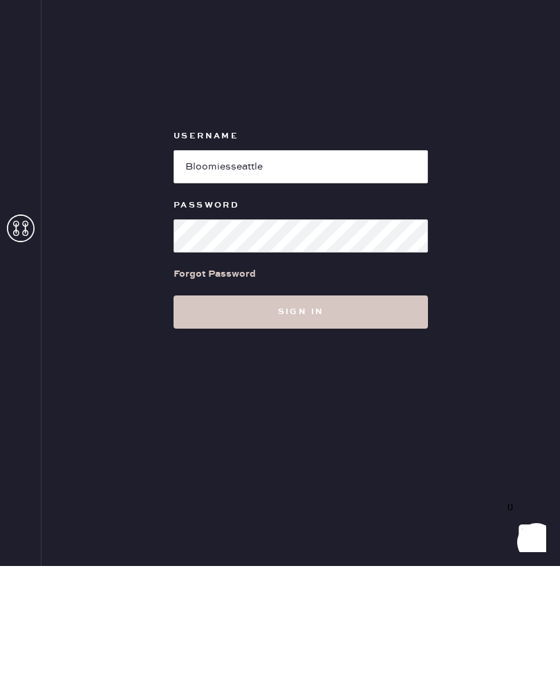
type input "Bloomiesseattle"
click at [301, 405] on button "Sign in" at bounding box center [301, 421] width 255 height 33
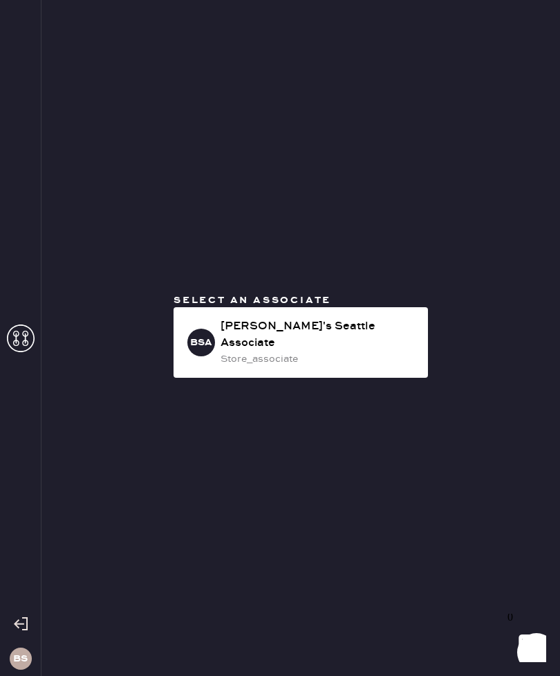
click at [355, 351] on div "[PERSON_NAME]'s Seattle Associate" at bounding box center [319, 334] width 196 height 33
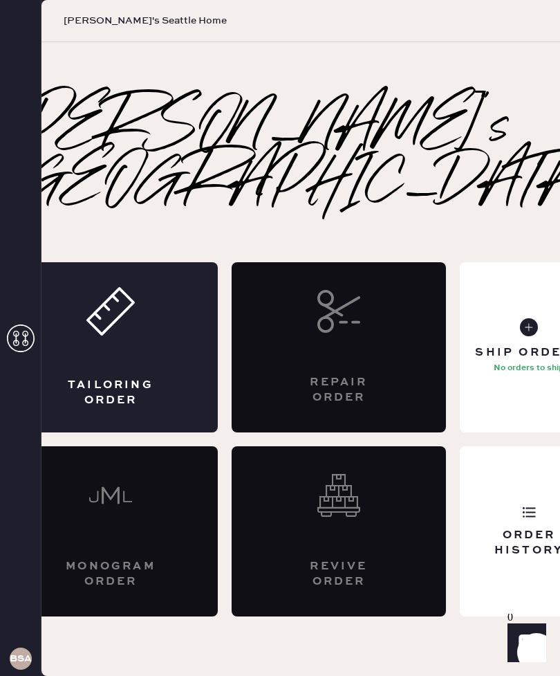
click at [122, 356] on div "Tailoring Order" at bounding box center [110, 347] width 214 height 170
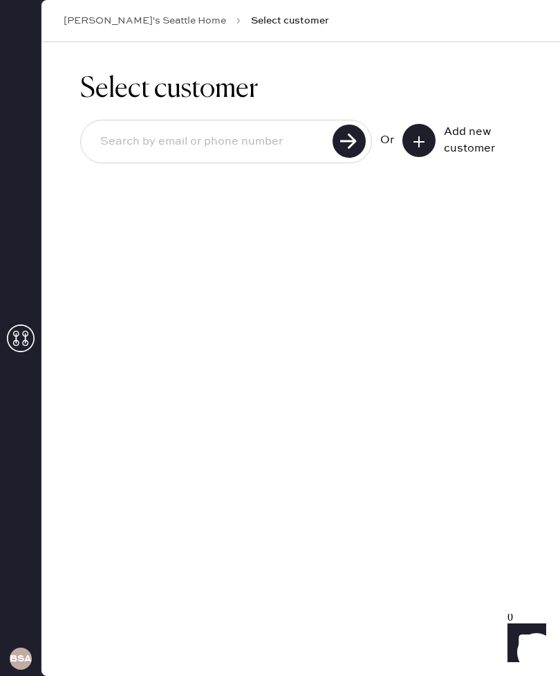
click at [417, 147] on icon at bounding box center [419, 142] width 14 height 14
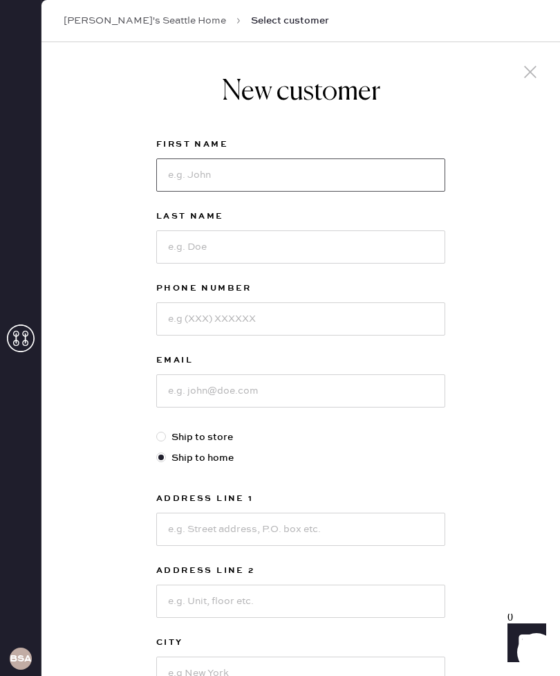
click at [335, 178] on input at bounding box center [300, 174] width 289 height 33
type input "Tamamma"
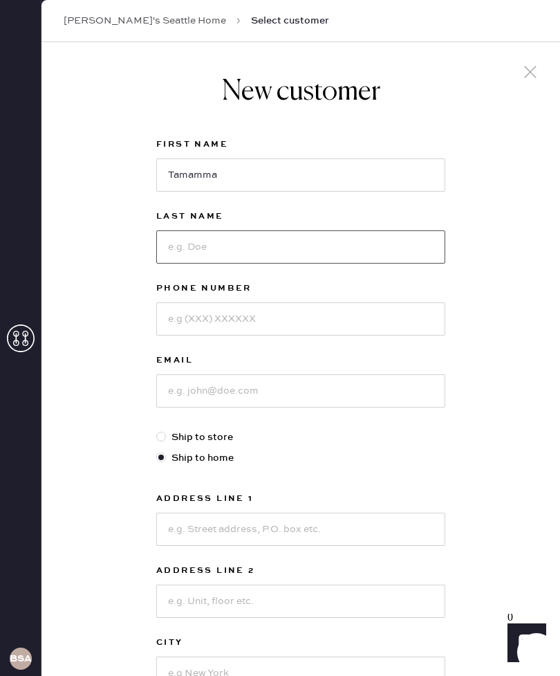
click at [322, 232] on input at bounding box center [300, 246] width 289 height 33
type input "Habiibzada"
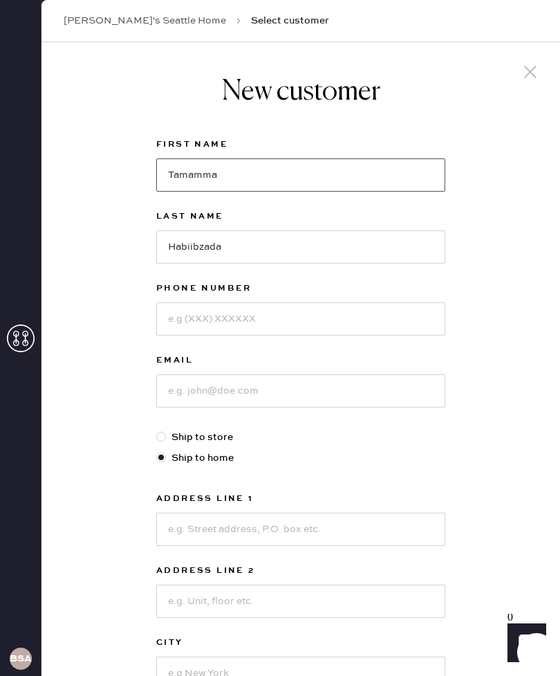
click at [255, 176] on input "Tamamma" at bounding box center [300, 174] width 289 height 33
type input "Tamanna"
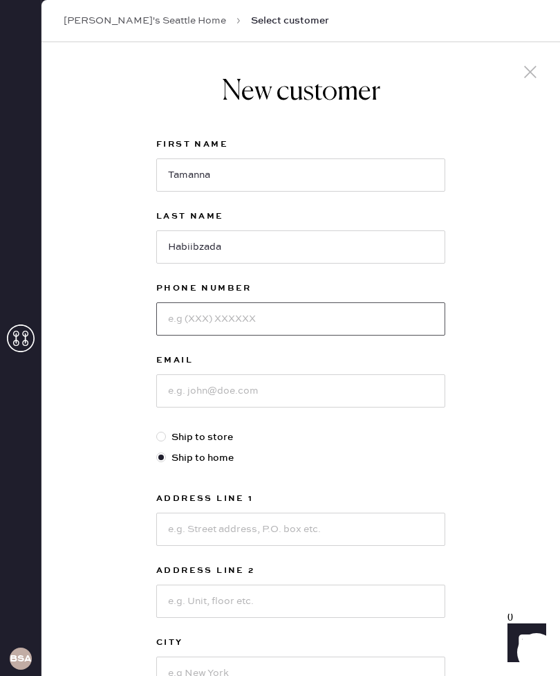
click at [278, 322] on input at bounding box center [300, 318] width 289 height 33
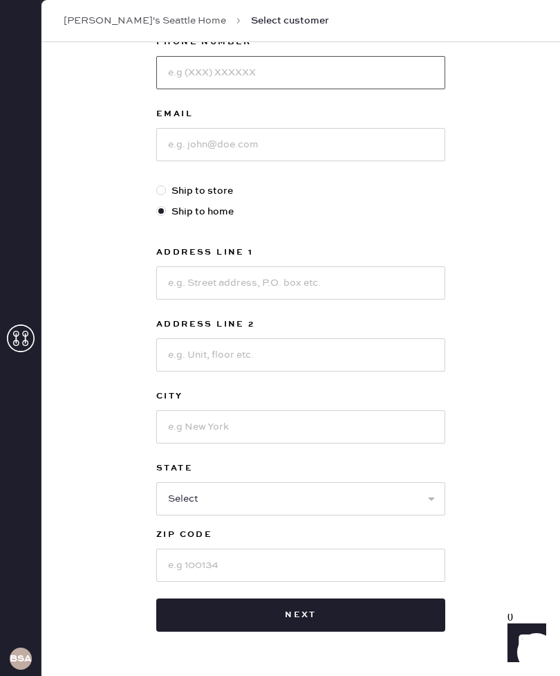
scroll to position [246, 0]
click at [315, 284] on input at bounding box center [300, 282] width 289 height 33
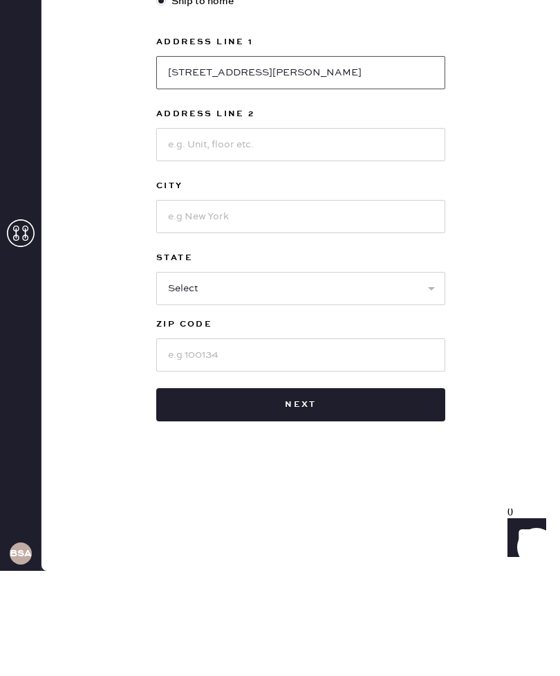
type input "[STREET_ADDRESS][PERSON_NAME]"
click at [303, 305] on input at bounding box center [300, 321] width 289 height 33
type input "Kent"
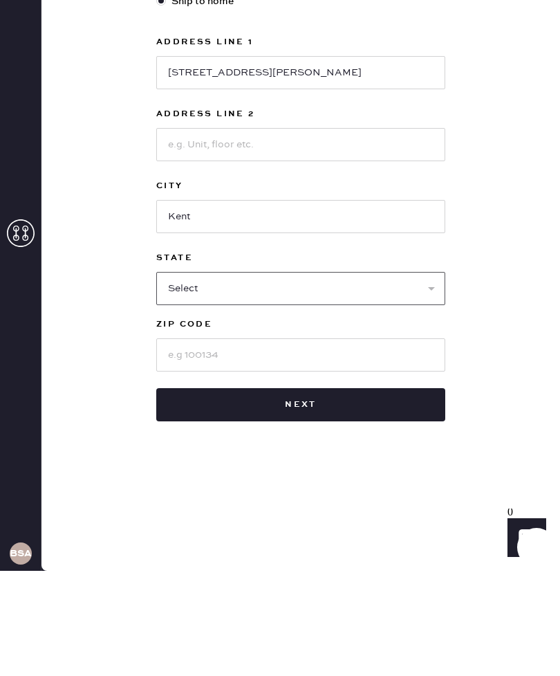
click at [225, 377] on select "Select AK AL AR AZ CA CO CT [GEOGRAPHIC_DATA] DE FL [GEOGRAPHIC_DATA] HI [GEOGR…" at bounding box center [300, 393] width 289 height 33
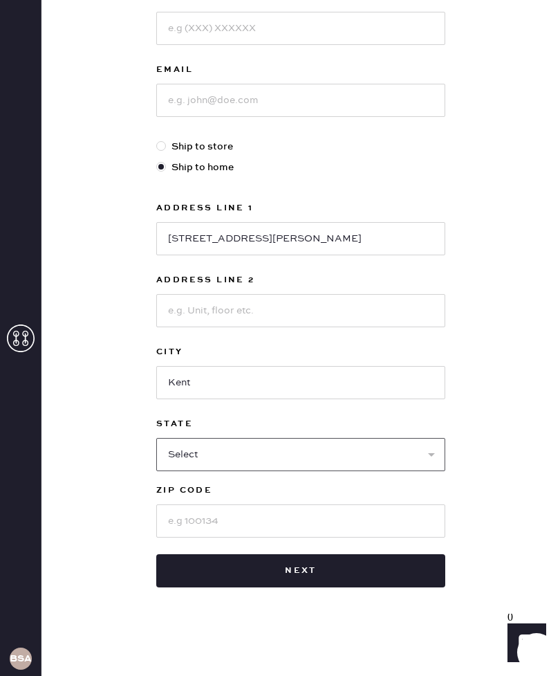
select select "WA"
click at [239, 504] on input at bounding box center [300, 520] width 289 height 33
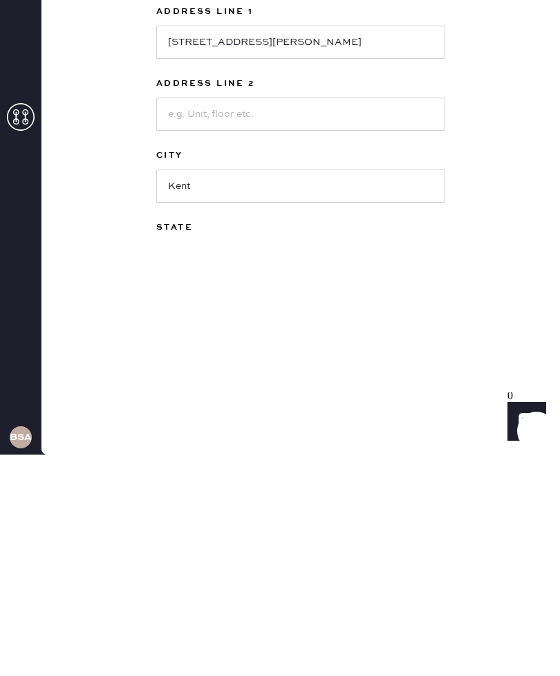
scroll to position [0, 0]
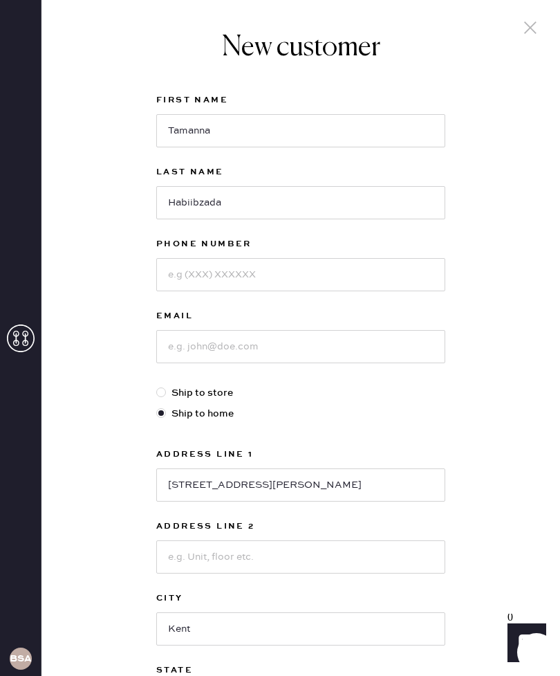
type input "98032"
click at [375, 258] on input at bounding box center [300, 274] width 289 height 33
type input "2534554417"
click at [349, 330] on input at bounding box center [300, 346] width 289 height 33
click at [211, 186] on input "Habiibzada" at bounding box center [300, 202] width 289 height 33
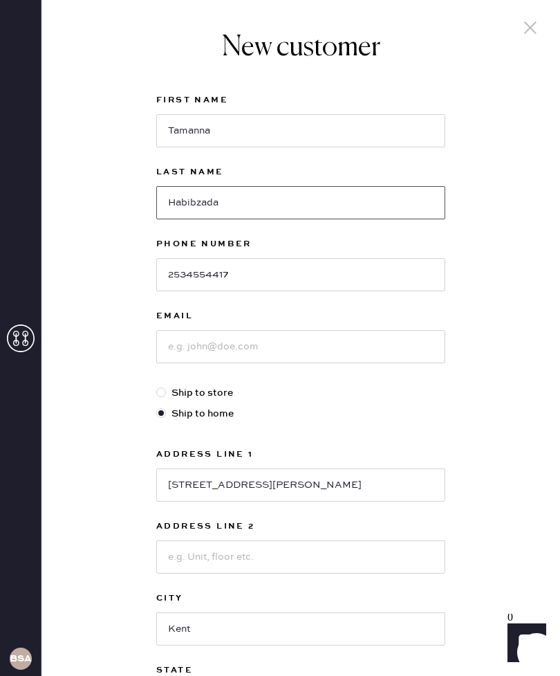
type input "Habibzada"
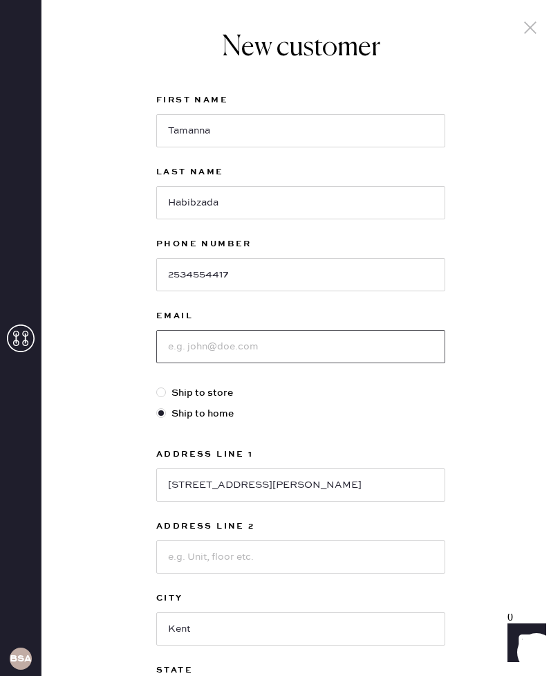
click at [235, 330] on input at bounding box center [300, 346] width 289 height 33
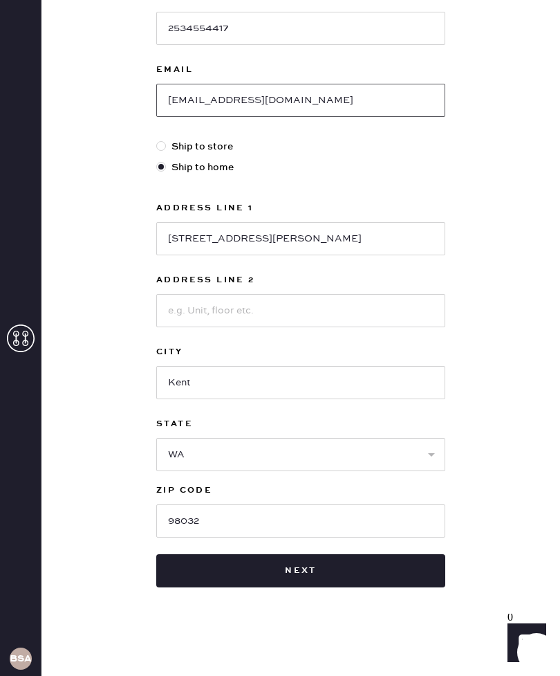
scroll to position [246, 0]
type input "[EMAIL_ADDRESS][DOMAIN_NAME]"
click at [537, 411] on div "New customer First Name [PERSON_NAME] Last Name Habibzada Phone Number [PHONE_N…" at bounding box center [301, 214] width 519 height 924
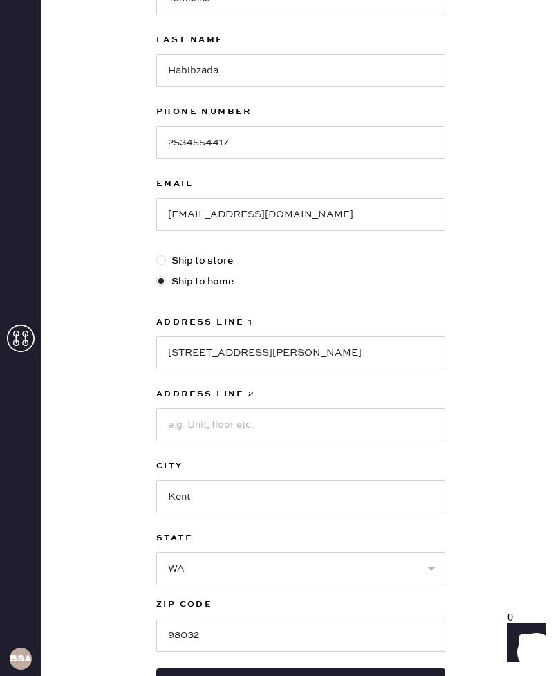
scroll to position [133, 0]
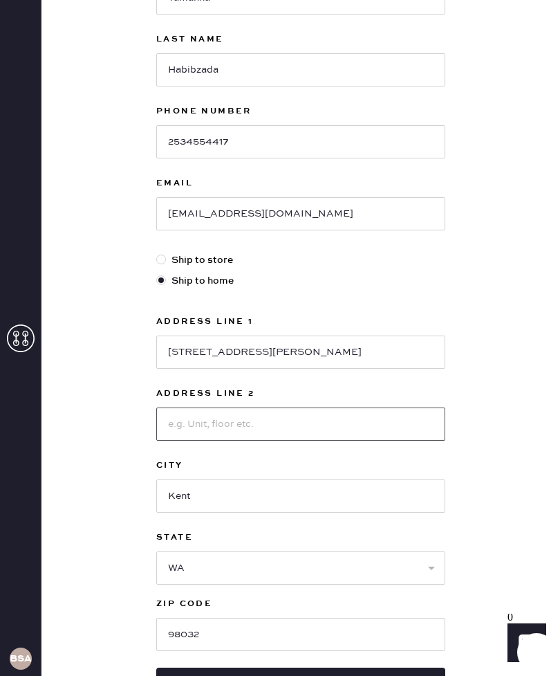
click at [315, 407] on input at bounding box center [300, 423] width 289 height 33
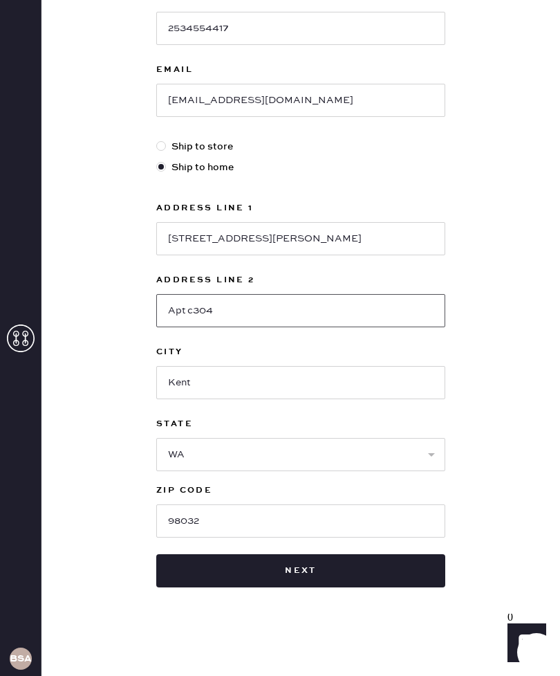
scroll to position [246, 0]
type input "Apt c304"
click at [406, 554] on button "Next" at bounding box center [300, 570] width 289 height 33
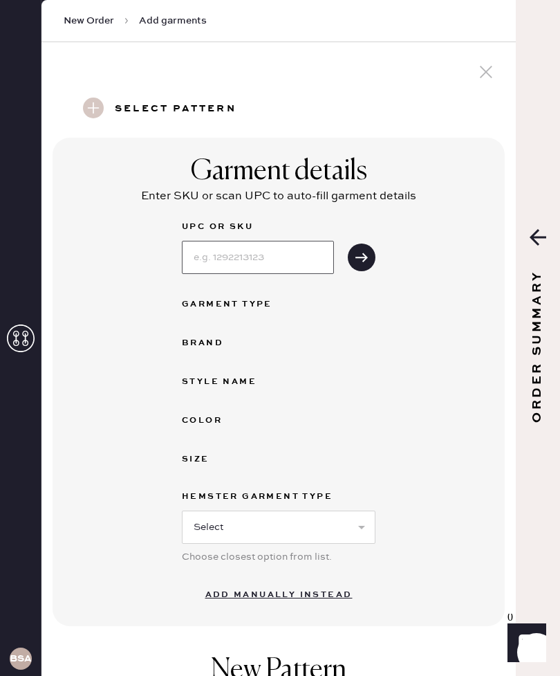
click at [283, 246] on input at bounding box center [258, 257] width 152 height 33
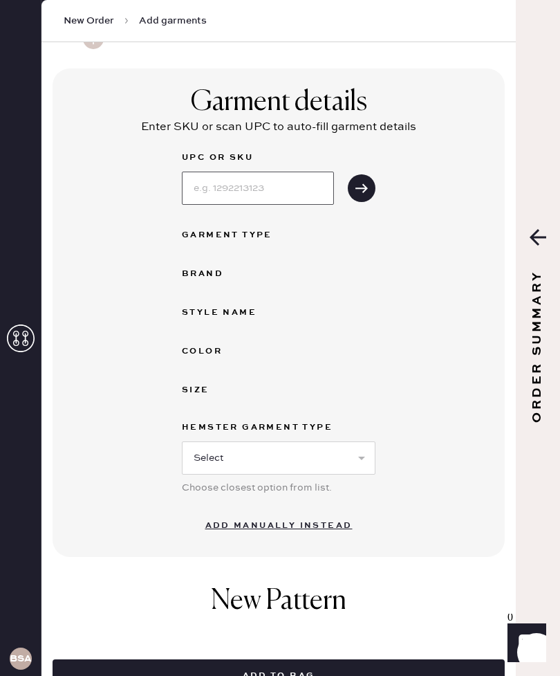
scroll to position [77, 0]
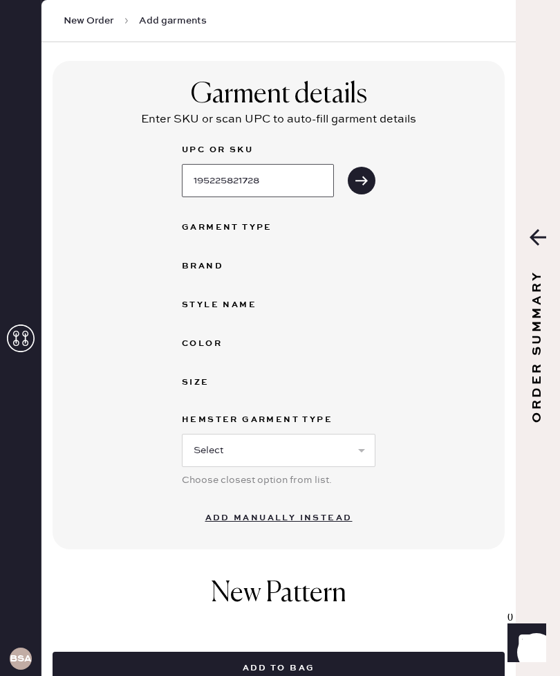
type input "195225821728"
click at [363, 176] on use "submit" at bounding box center [362, 180] width 12 height 9
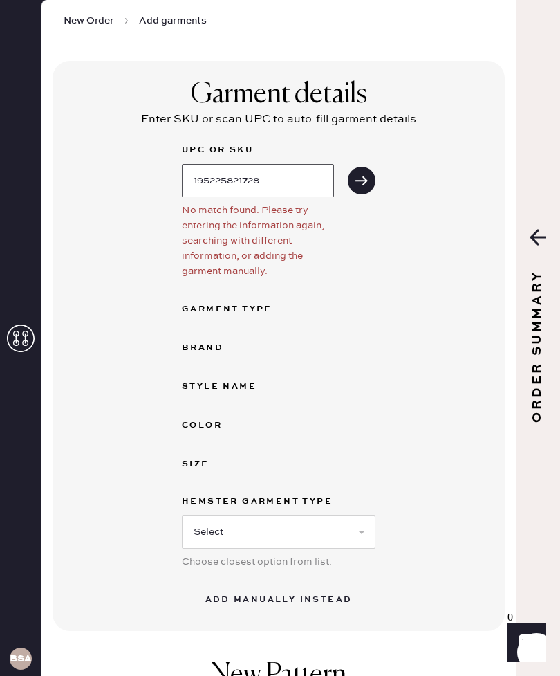
click at [277, 181] on input "195225821728" at bounding box center [258, 180] width 152 height 33
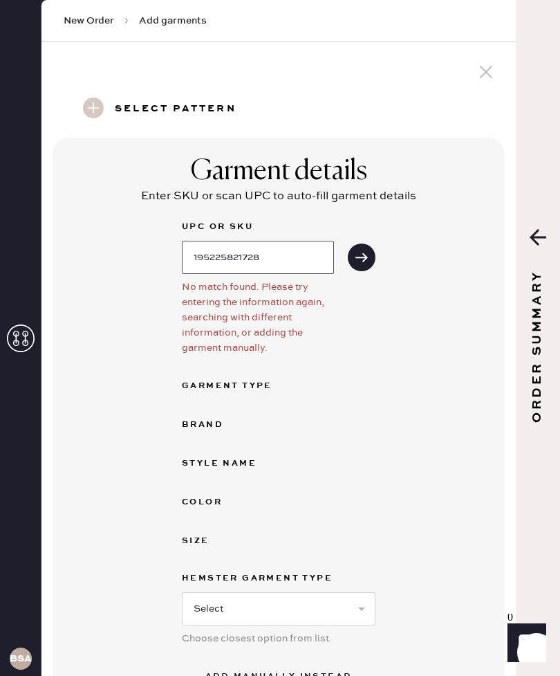
scroll to position [0, 0]
click at [285, 255] on input "195225821728" at bounding box center [258, 257] width 152 height 33
click at [285, 254] on input "195225821728" at bounding box center [258, 257] width 152 height 33
type input "195225821728"
click at [362, 269] on button "submit" at bounding box center [362, 258] width 28 height 28
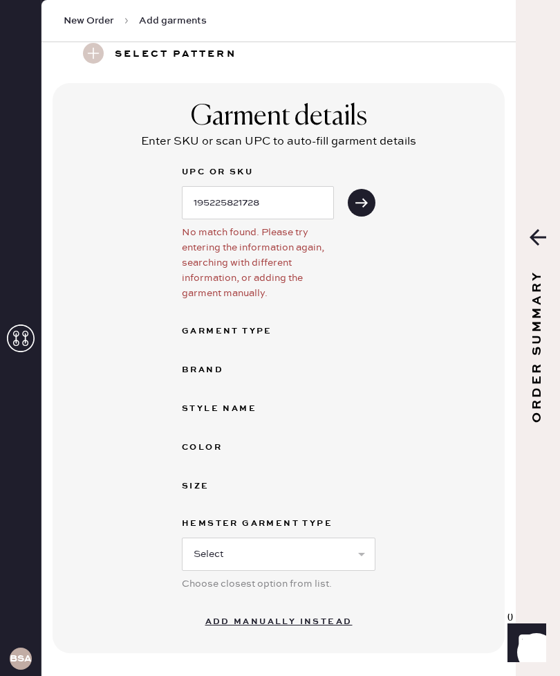
scroll to position [55, 0]
click at [297, 190] on input "195225821728" at bounding box center [258, 201] width 152 height 33
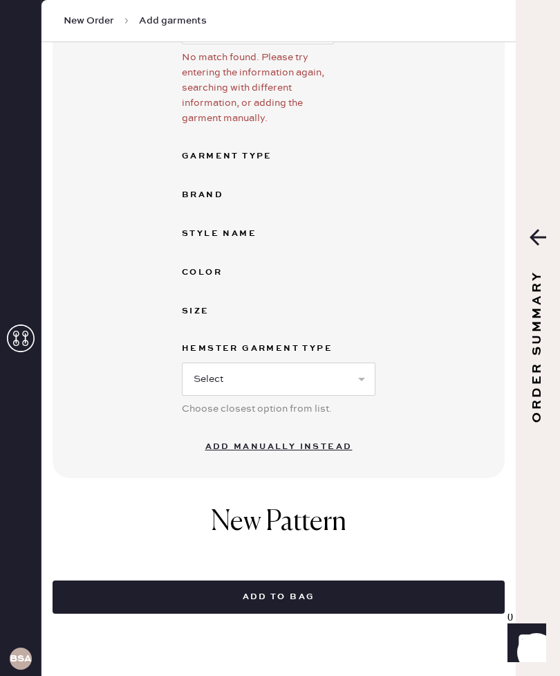
scroll to position [229, 0]
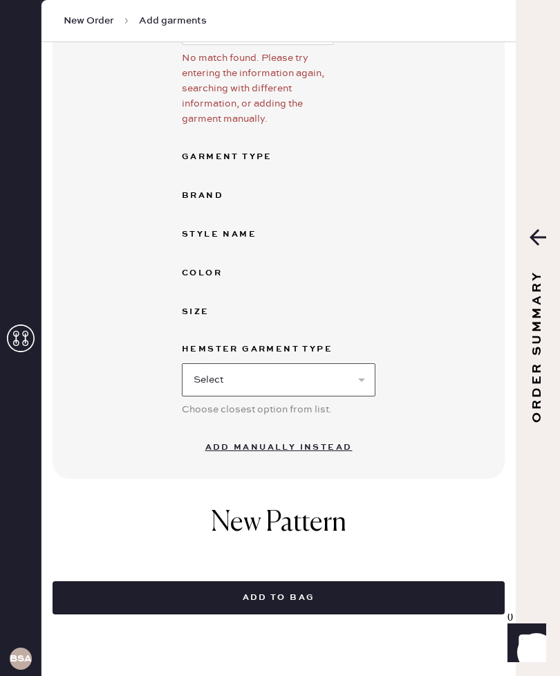
click at [365, 372] on select "Select Basic Skirt Jeans Leggings Pants Shorts Basic Sleeved Dress Basic Sleeve…" at bounding box center [279, 379] width 194 height 33
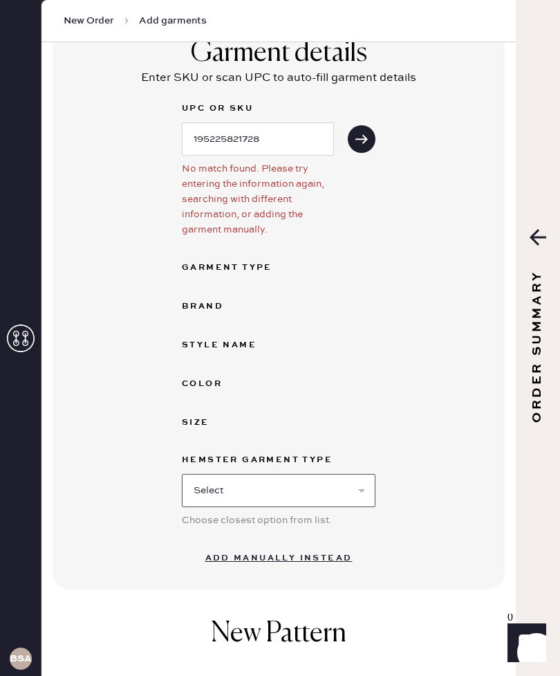
scroll to position [121, 0]
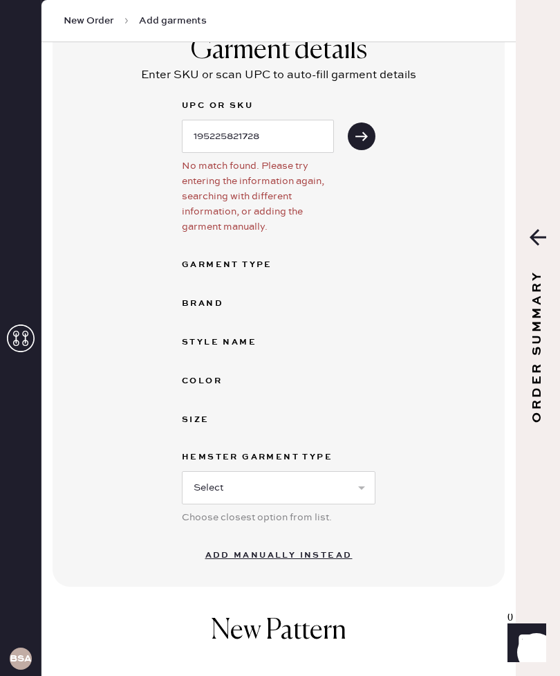
click at [317, 558] on button "Add manually instead" at bounding box center [279, 556] width 164 height 28
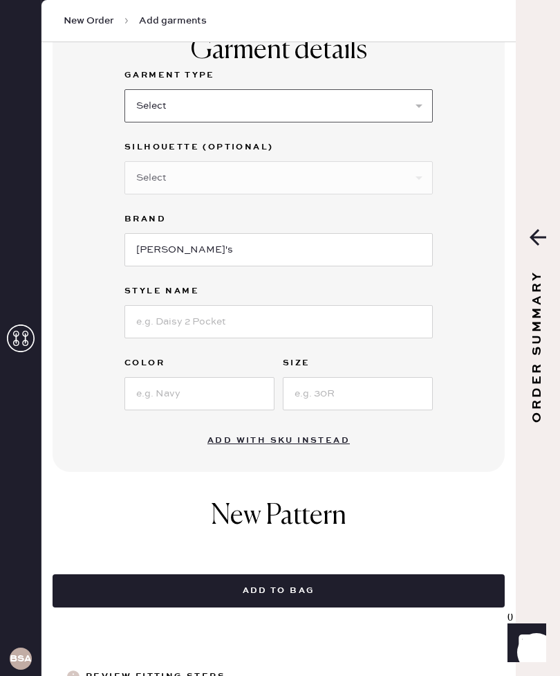
click at [218, 112] on select "Select Basic Skirt Jeans Leggings Pants Shorts Basic Sleeved Dress Basic Sleeve…" at bounding box center [279, 105] width 309 height 33
select select "2"
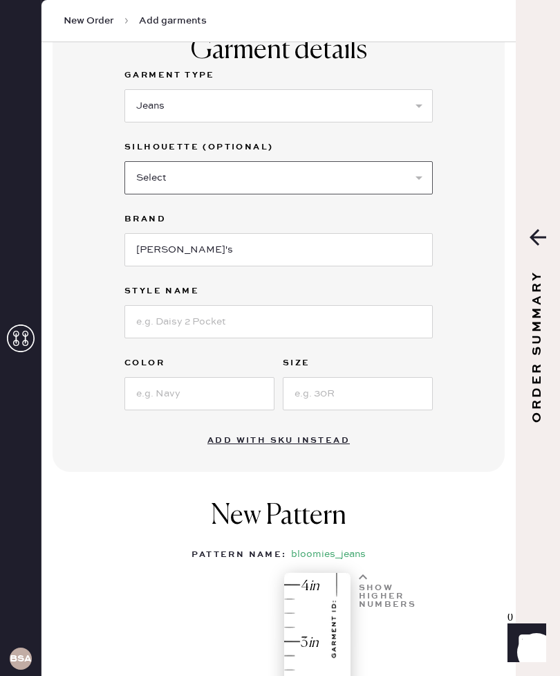
click at [358, 170] on select "Select Shorts Cropped Flare Boot Cut Straight Skinny Other" at bounding box center [279, 177] width 309 height 33
click at [372, 257] on input "[PERSON_NAME]'s" at bounding box center [279, 249] width 309 height 33
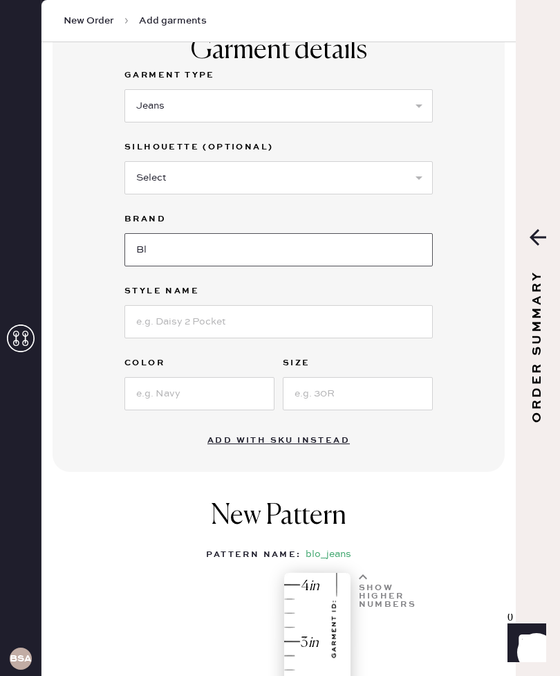
type input "B"
type input "Rag and Bone"
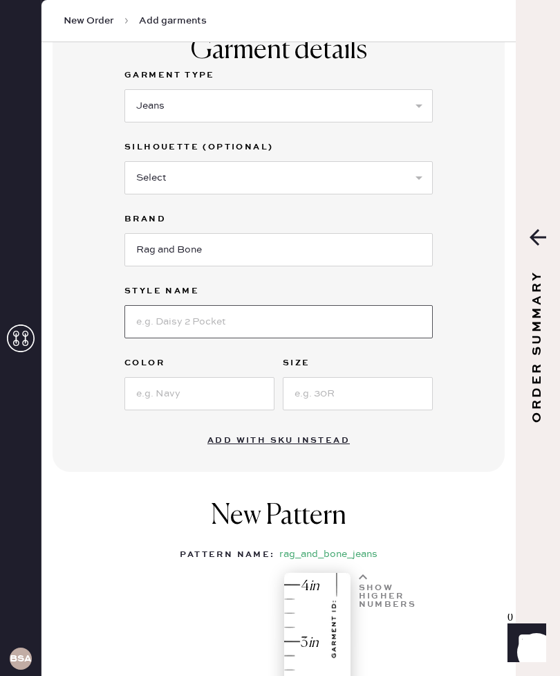
click at [277, 322] on input at bounding box center [279, 321] width 309 height 33
type input "Mali with Jewels"
click at [202, 389] on input at bounding box center [200, 393] width 150 height 33
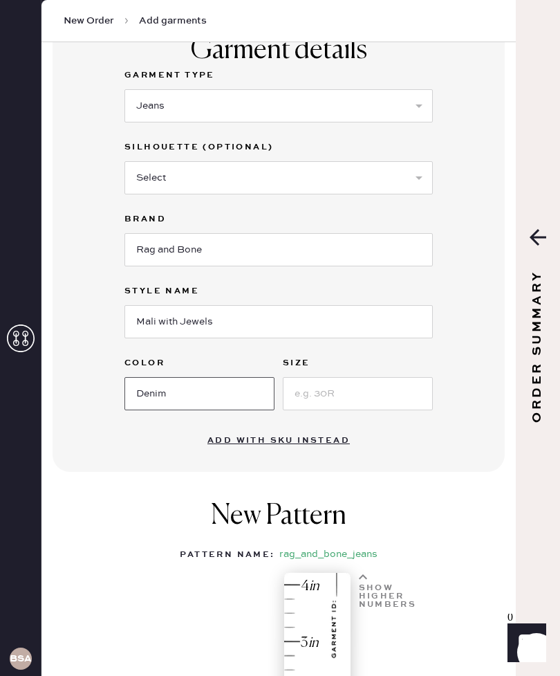
type input "Denim"
click at [360, 392] on input at bounding box center [358, 393] width 150 height 33
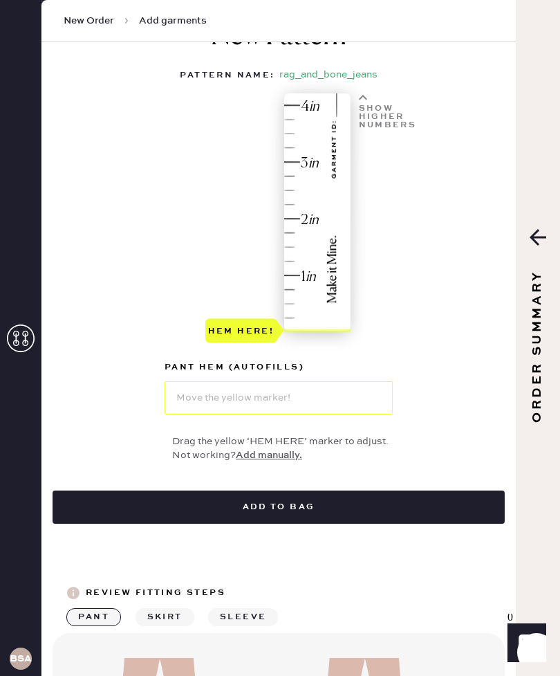
scroll to position [600, 0]
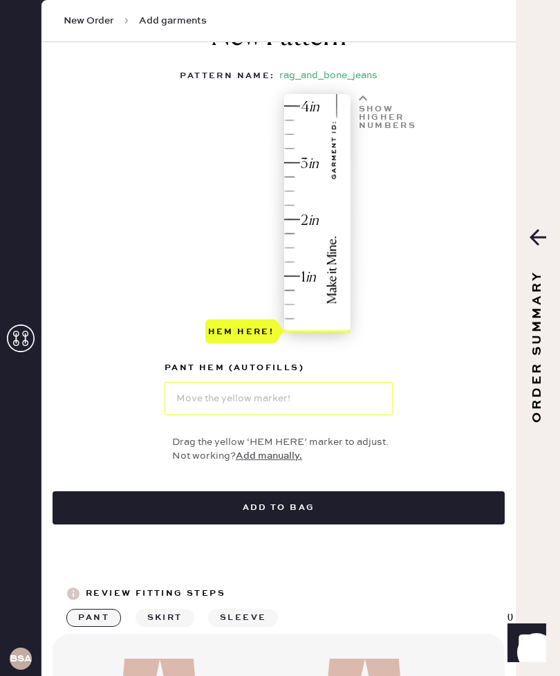
type input "28"
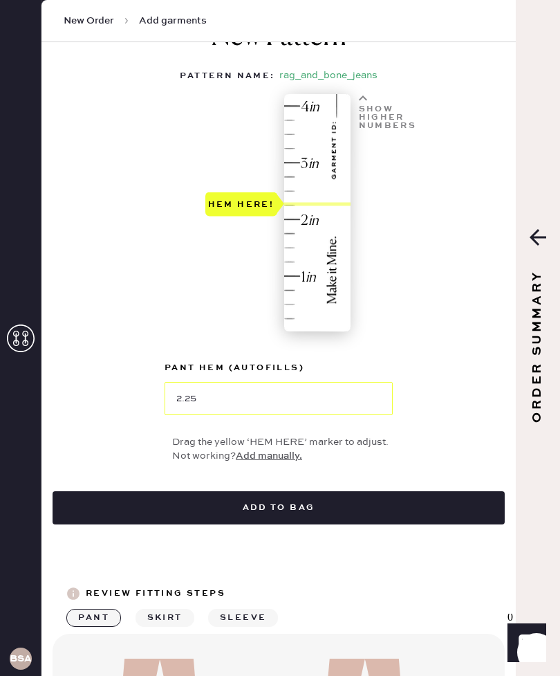
type input "2.5"
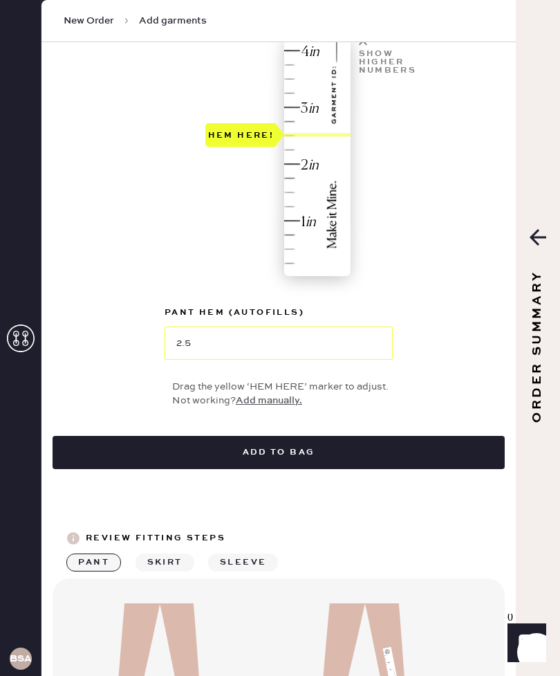
scroll to position [666, 0]
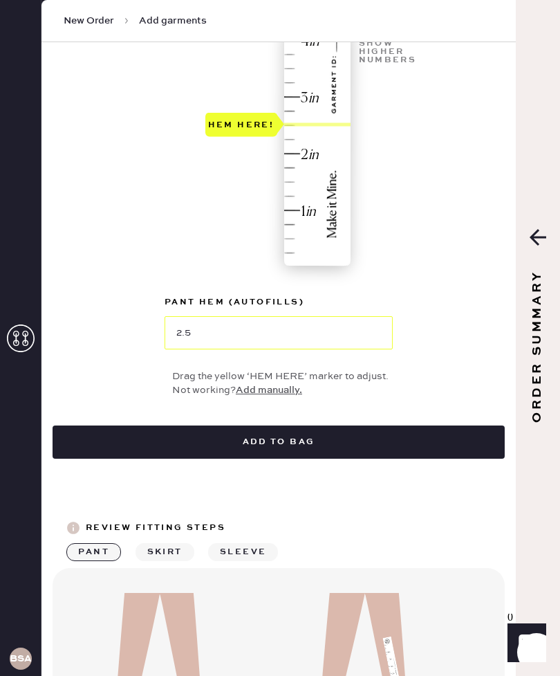
click at [452, 234] on div "New Pattern Pattern Name : rag_and_bone_jeans 1 in 2 in 3 in 4 in Show higher n…" at bounding box center [279, 176] width 452 height 470
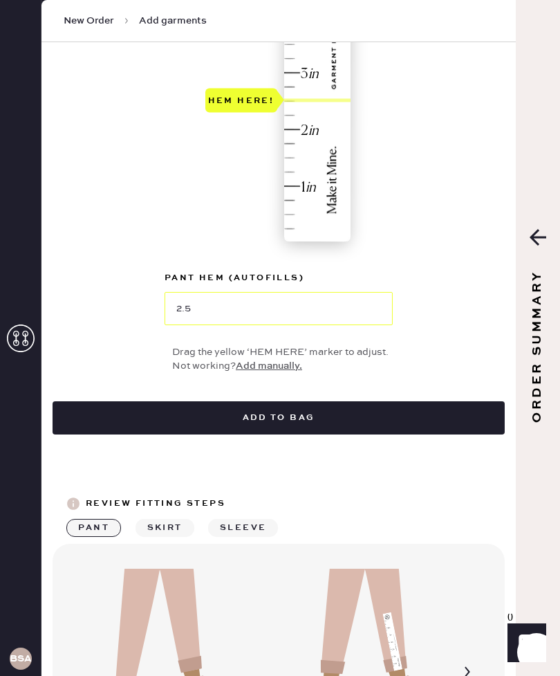
scroll to position [760, 0]
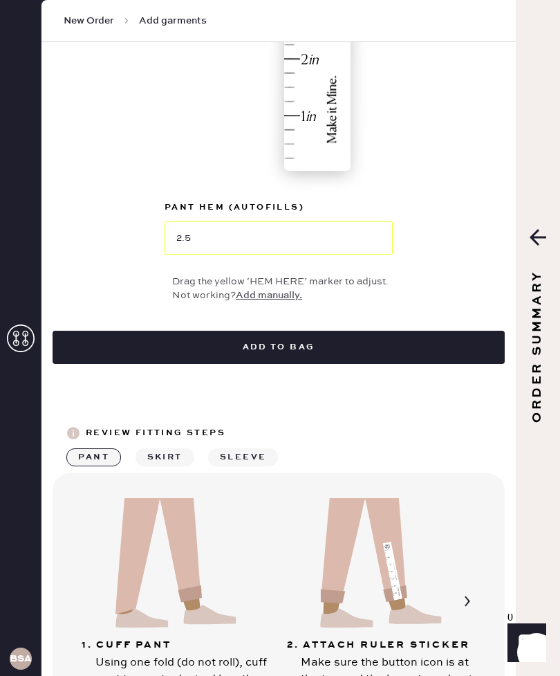
click at [358, 339] on button "Add to bag" at bounding box center [279, 347] width 452 height 33
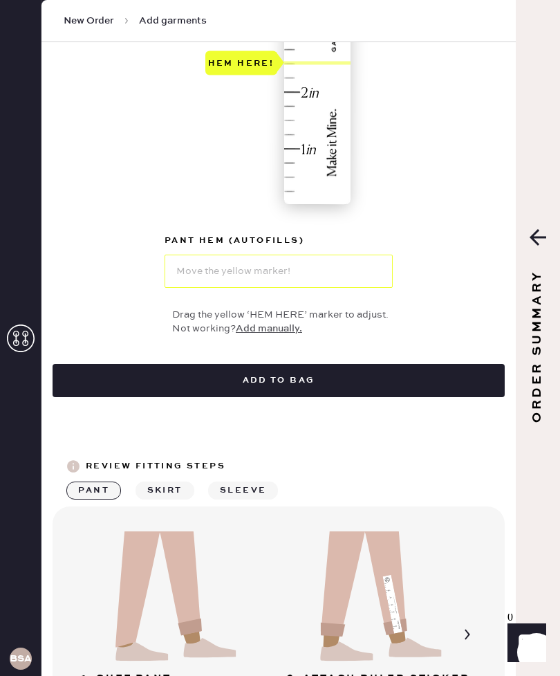
select select "2"
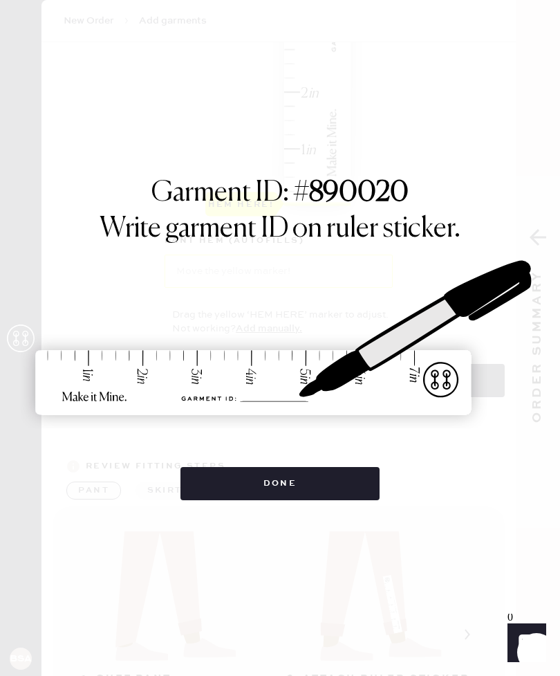
click at [302, 488] on button "Done" at bounding box center [281, 483] width 200 height 33
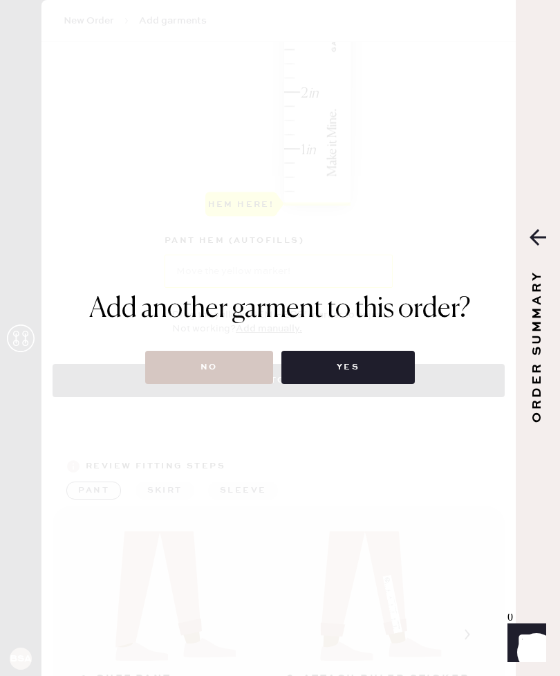
click at [210, 373] on button "No" at bounding box center [209, 367] width 128 height 33
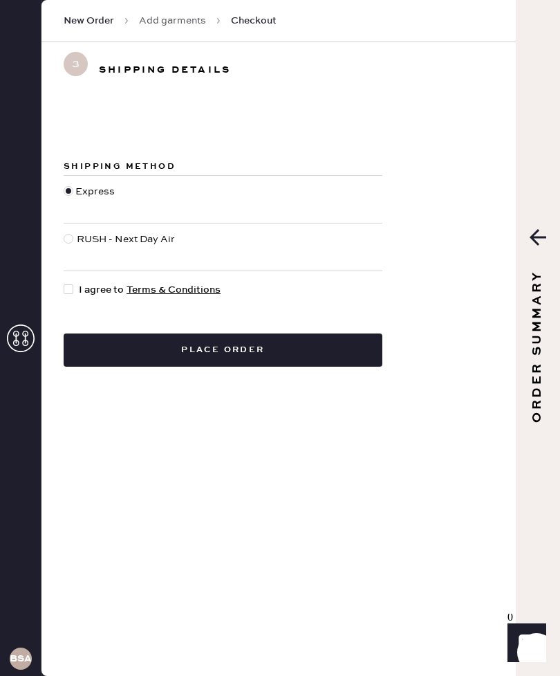
click at [61, 234] on form "Shipping Method Express RUSH - Next Day Air I agree to Terms & Conditions Place…" at bounding box center [279, 249] width 475 height 236
click at [67, 239] on div at bounding box center [69, 239] width 10 height 10
click at [64, 232] on input "RUSH - Next Day Air" at bounding box center [64, 232] width 1 height 1
radio input "true"
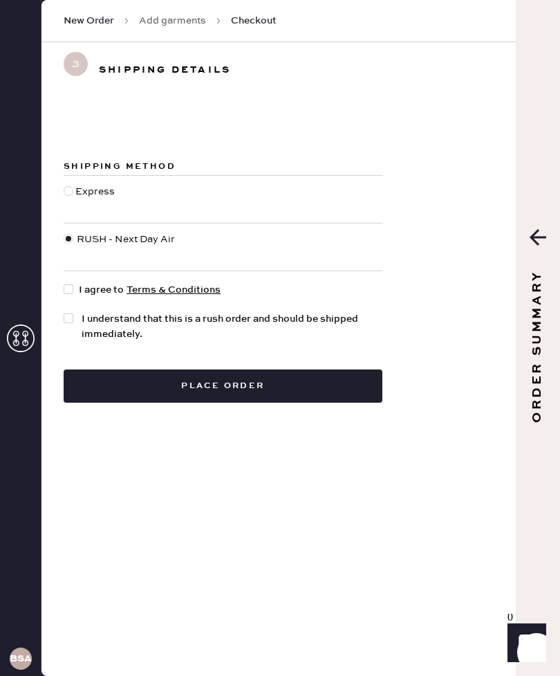
click at [77, 288] on div at bounding box center [71, 289] width 15 height 15
click at [64, 283] on input "I agree to Terms & Conditions" at bounding box center [64, 282] width 1 height 1
checkbox input "true"
click at [104, 322] on span "I understand that this is a rush order and should be shipped immediately." at bounding box center [232, 326] width 301 height 30
click at [64, 312] on input "I understand that this is a rush order and should be shipped immediately." at bounding box center [64, 311] width 1 height 1
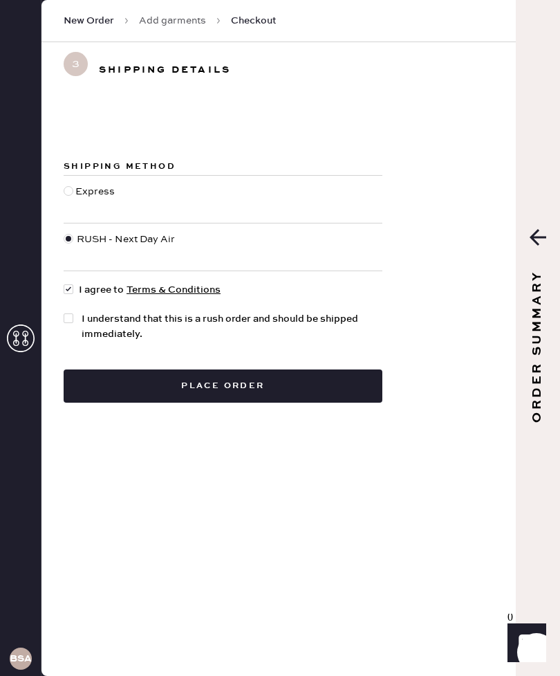
checkbox input "true"
click at [308, 375] on button "Place order" at bounding box center [223, 385] width 319 height 33
